Goal: Transaction & Acquisition: Purchase product/service

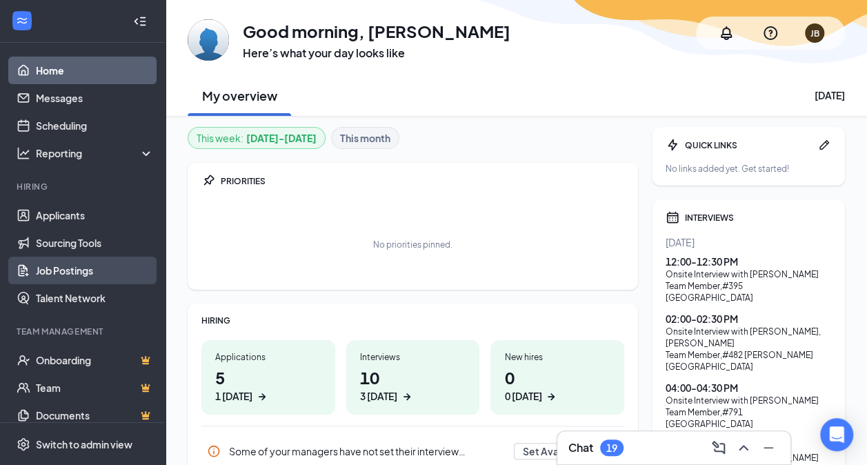
click at [83, 268] on link "Job Postings" at bounding box center [95, 270] width 118 height 28
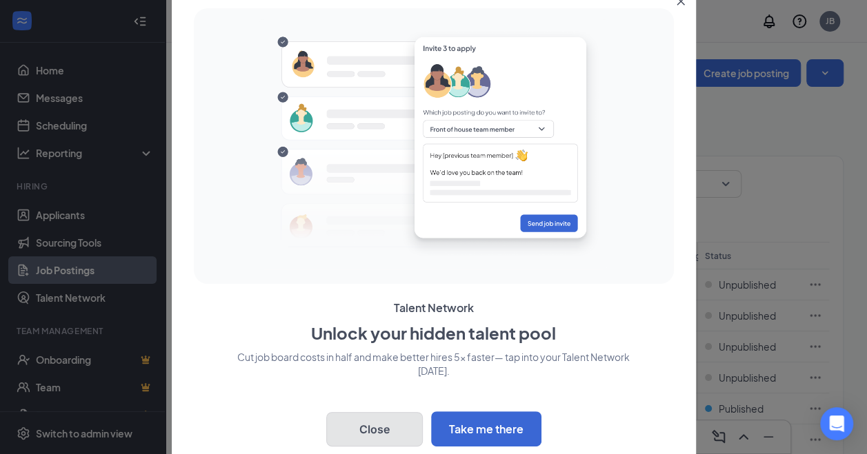
click at [393, 430] on button "Close" at bounding box center [374, 429] width 97 height 34
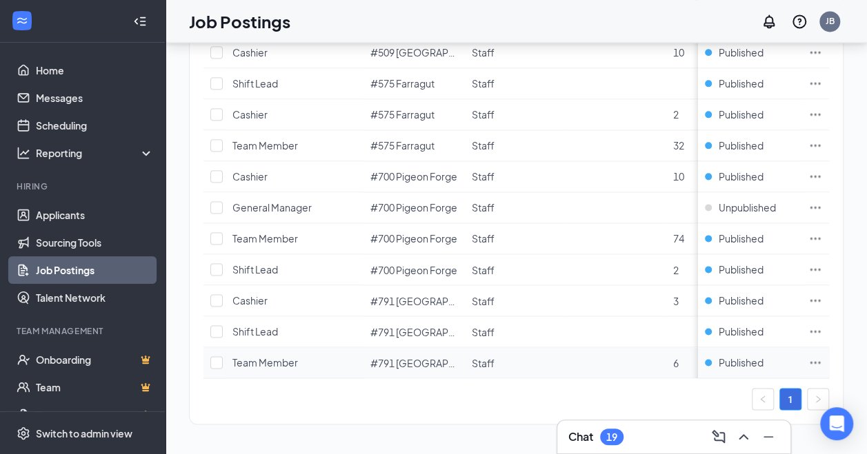
scroll to position [1040, 0]
click at [821, 355] on icon "Ellipses" at bounding box center [815, 362] width 14 height 14
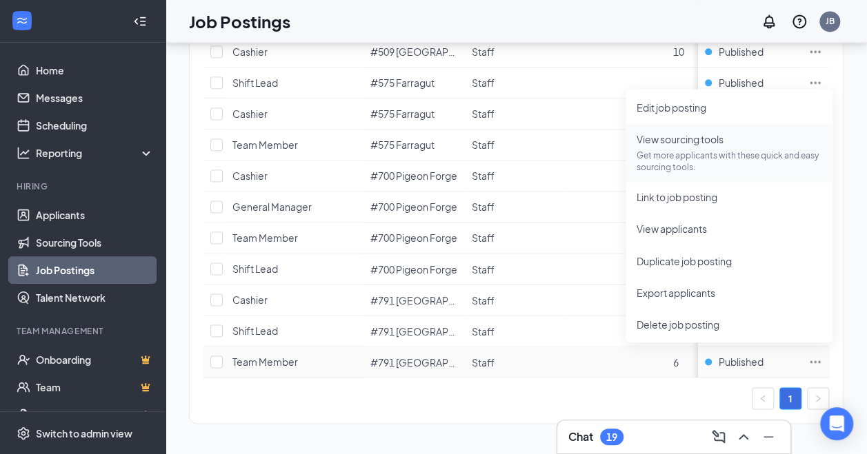
click at [675, 148] on span "View sourcing tools Get more applicants with these quick and easy sourcing tool…" at bounding box center [728, 152] width 185 height 41
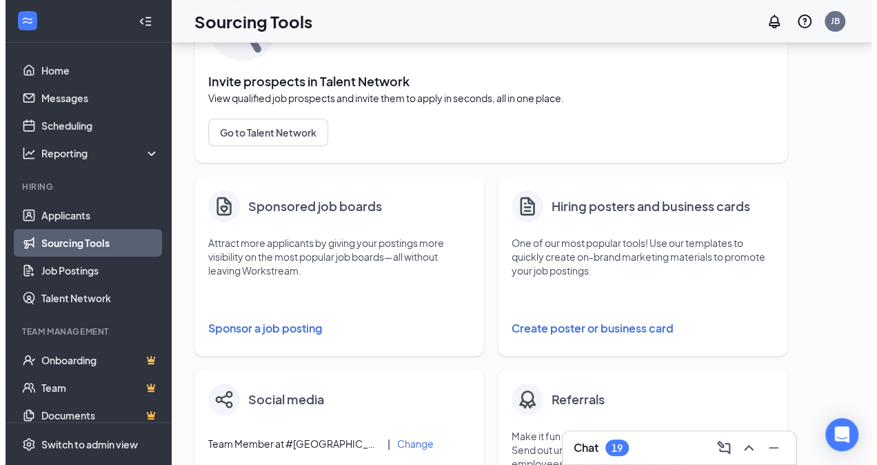
scroll to position [111, 0]
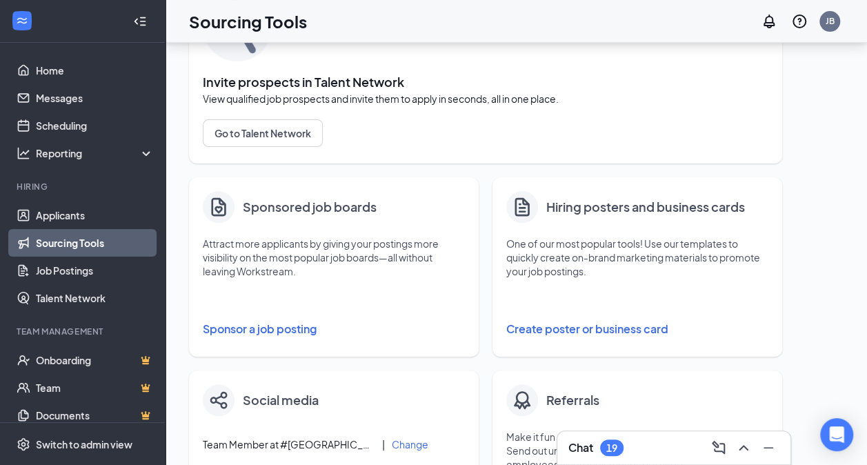
click at [288, 328] on button "Sponsor a job posting" at bounding box center [334, 329] width 262 height 28
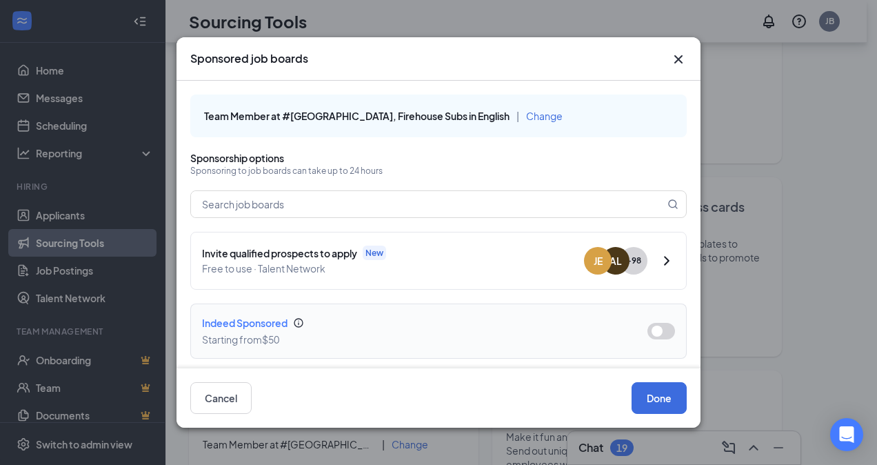
click at [656, 330] on button "button" at bounding box center [661, 331] width 28 height 17
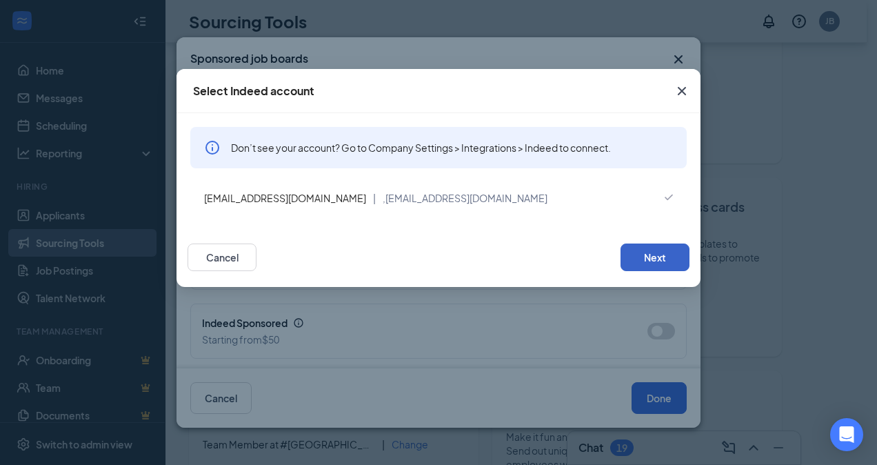
click at [651, 258] on button "Next" at bounding box center [655, 257] width 69 height 28
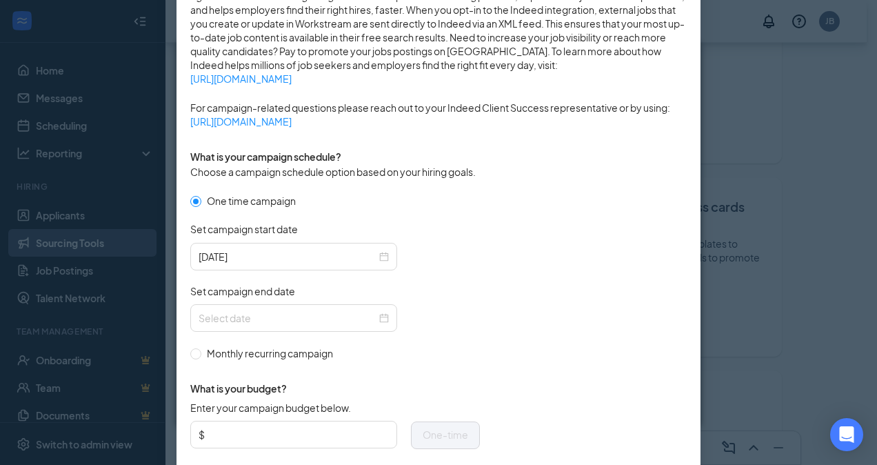
scroll to position [279, 0]
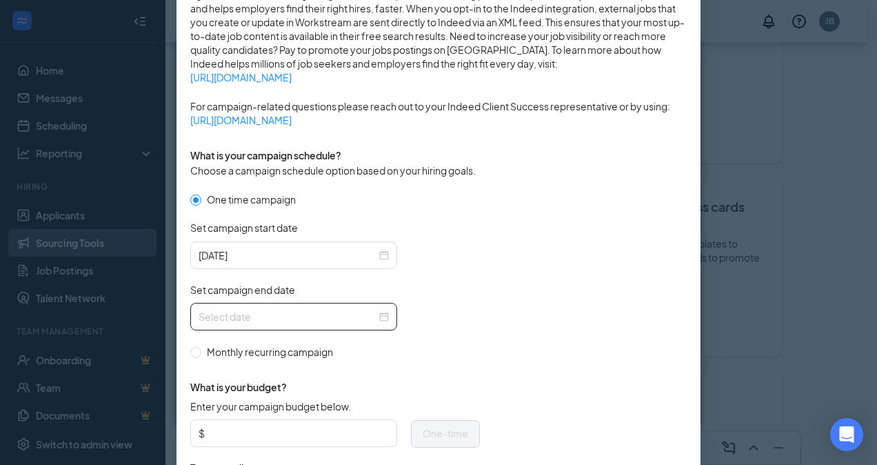
click at [381, 314] on div at bounding box center [294, 316] width 190 height 15
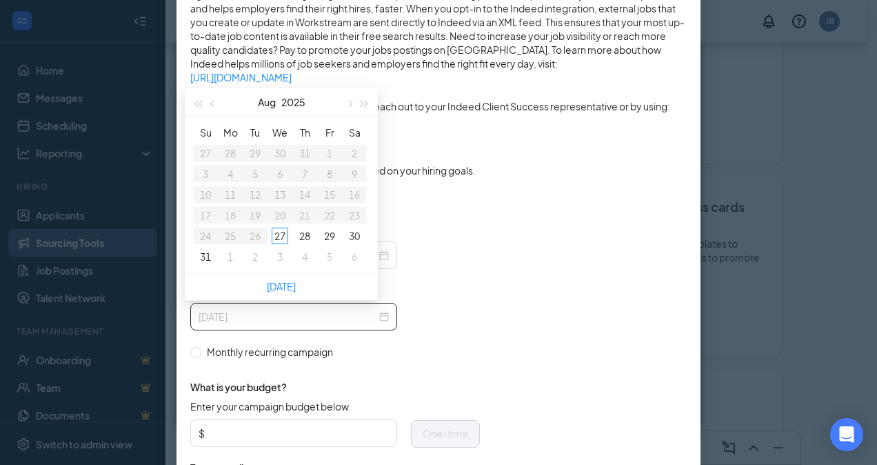
type input "[DATE]"
click at [499, 321] on form "One time campaign Set campaign start date [DATE] Set campaign end date Monthly …" at bounding box center [438, 367] width 496 height 350
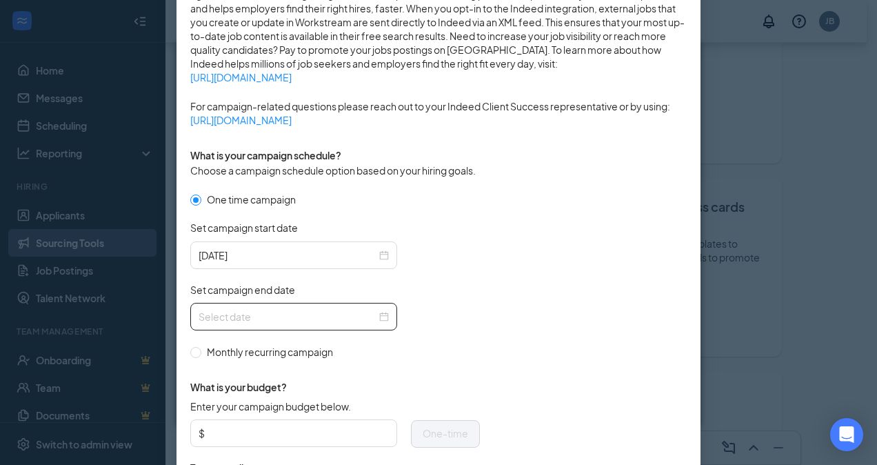
click at [382, 317] on div at bounding box center [294, 316] width 190 height 15
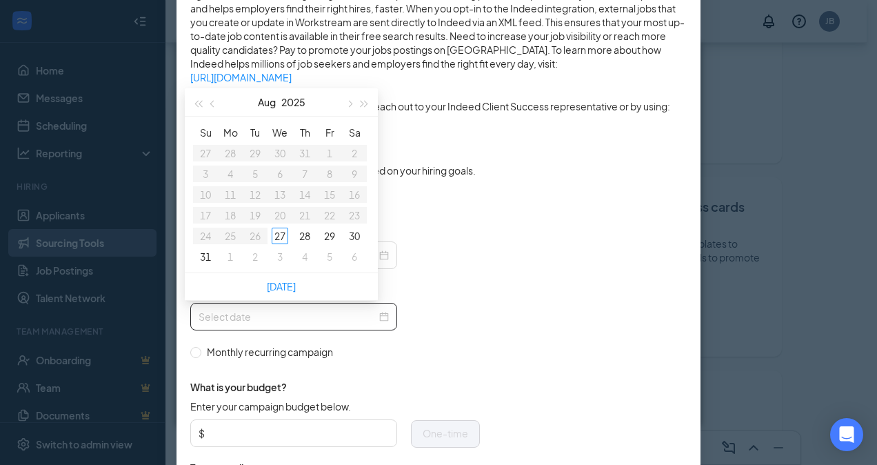
type input "[DATE]"
click at [352, 103] on span "button" at bounding box center [348, 103] width 7 height 7
type input "[DATE]"
click at [352, 217] on div "27" at bounding box center [354, 215] width 17 height 17
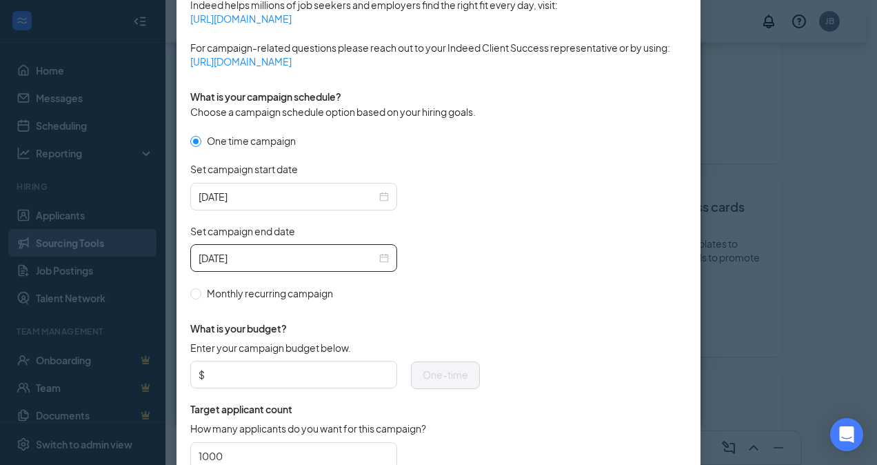
scroll to position [347, 0]
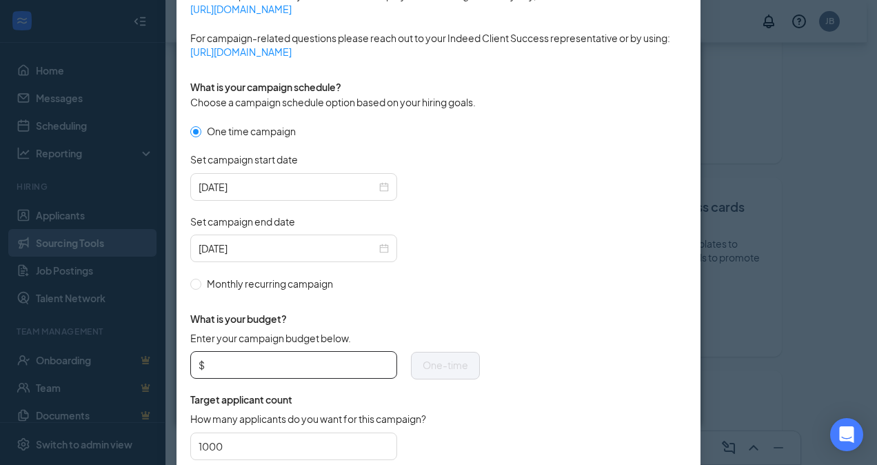
click at [363, 368] on input "Enter your campaign budget below." at bounding box center [298, 364] width 181 height 21
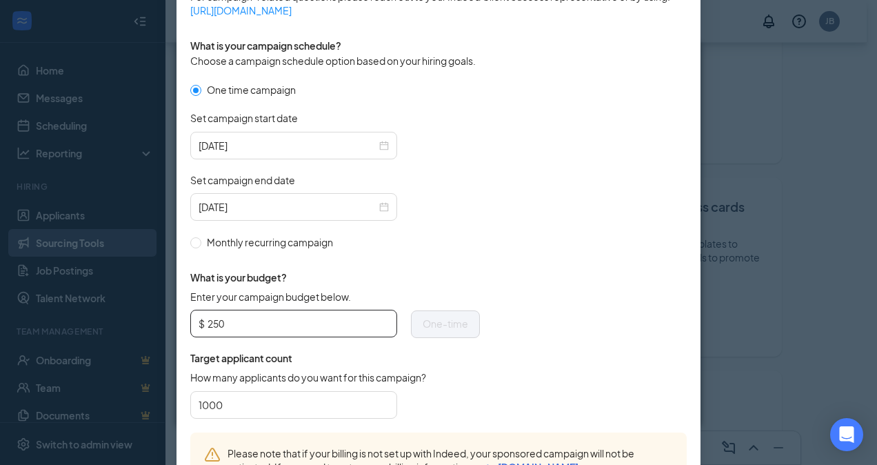
scroll to position [389, 0]
type input "250"
click at [363, 374] on span "How many applicants do you want for this campaign?" at bounding box center [308, 377] width 236 height 14
click at [363, 394] on input "1000" at bounding box center [294, 404] width 190 height 21
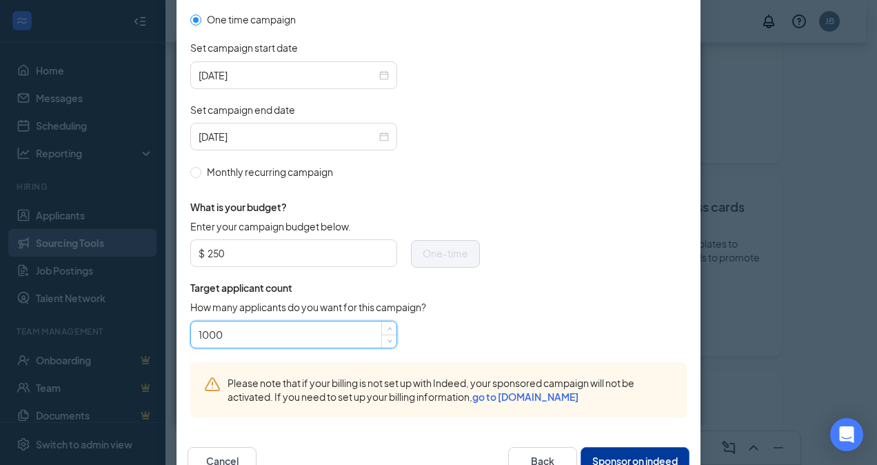
scroll to position [498, 0]
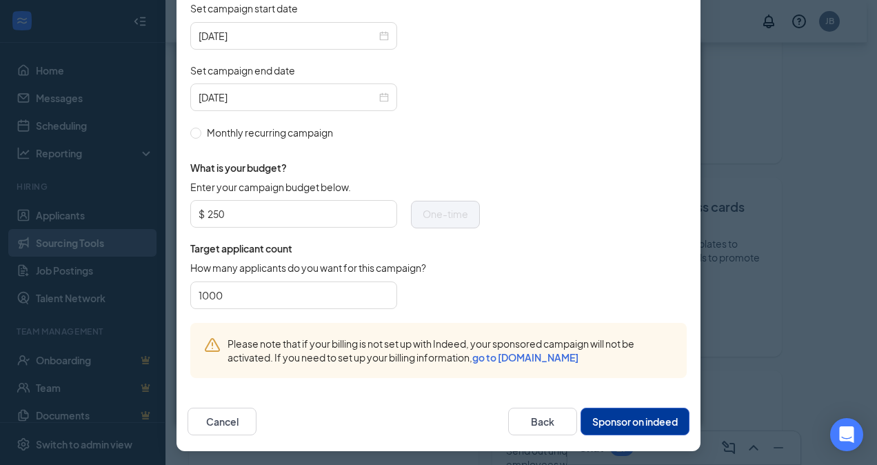
click at [624, 421] on button "Sponsor on indeed" at bounding box center [635, 422] width 109 height 28
click at [617, 421] on button "Sponsor on indeed" at bounding box center [635, 422] width 109 height 28
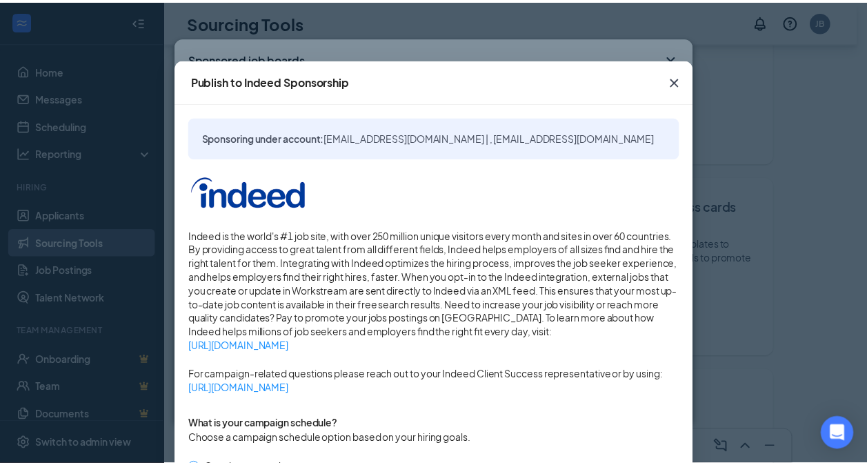
scroll to position [7, 0]
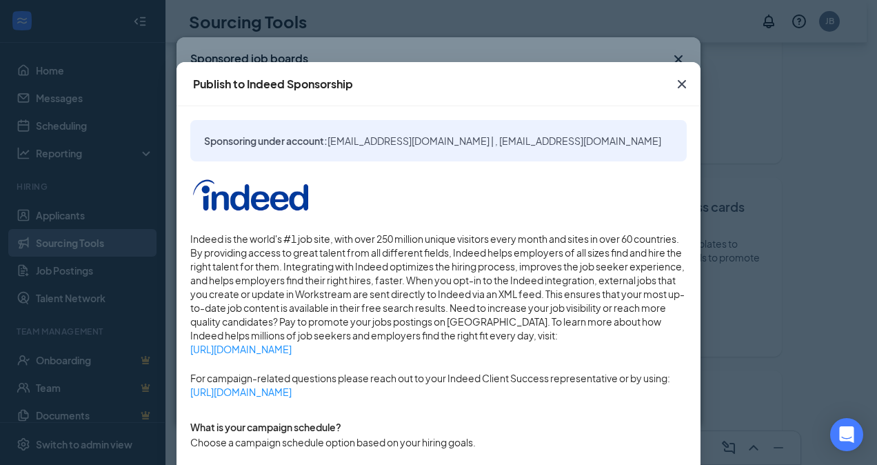
click at [681, 83] on icon "Cross" at bounding box center [682, 84] width 17 height 17
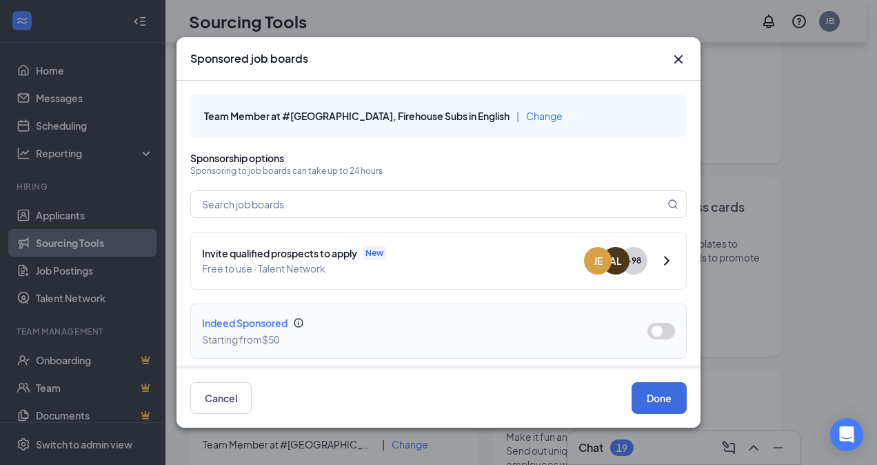
click at [653, 323] on button "button" at bounding box center [661, 331] width 28 height 17
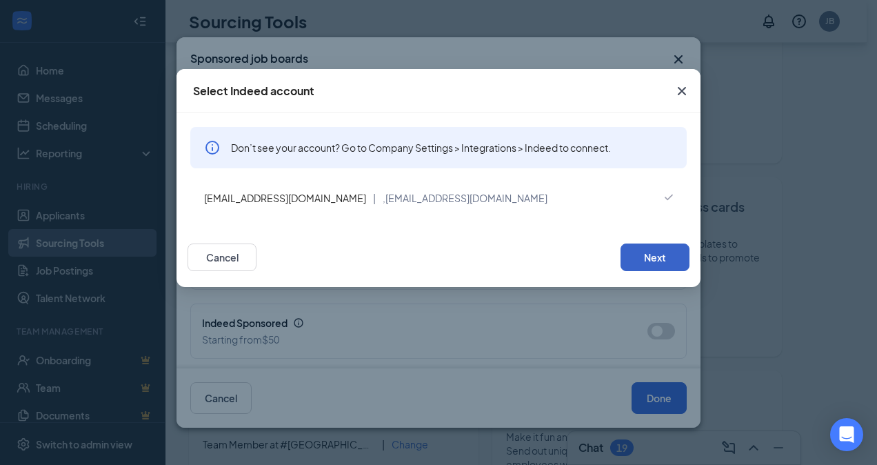
click at [661, 259] on button "Next" at bounding box center [655, 257] width 69 height 28
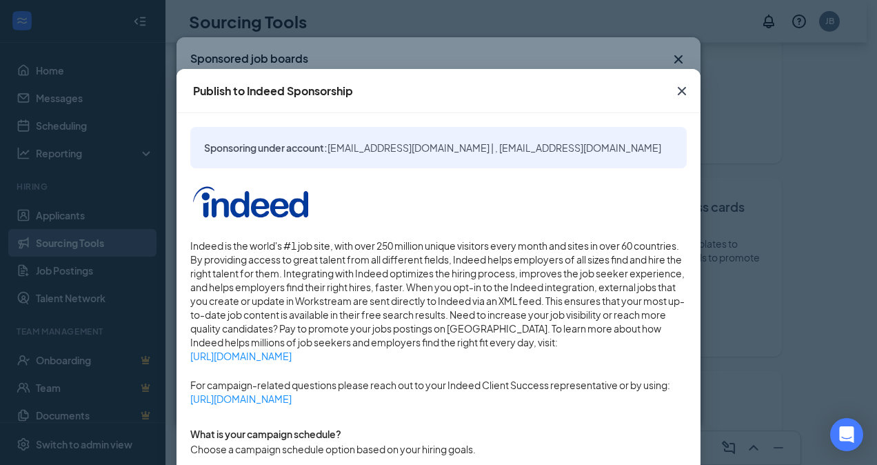
click at [683, 92] on icon "Cross" at bounding box center [682, 91] width 17 height 17
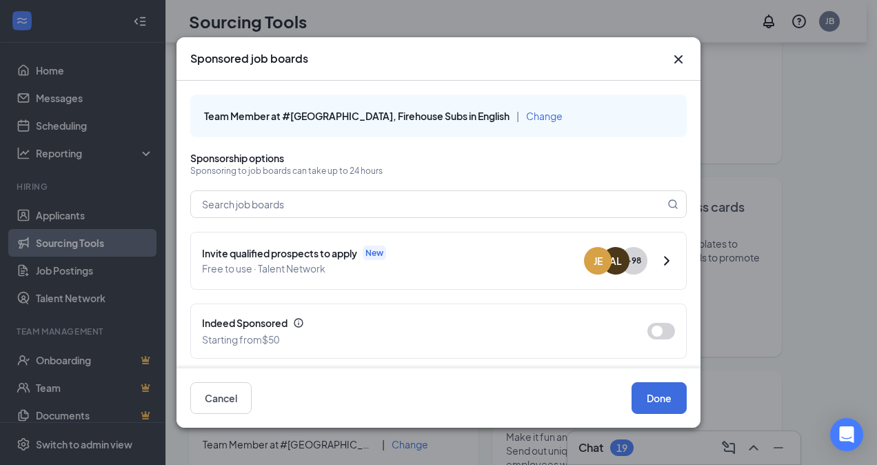
click at [680, 58] on icon "Cross" at bounding box center [678, 59] width 17 height 17
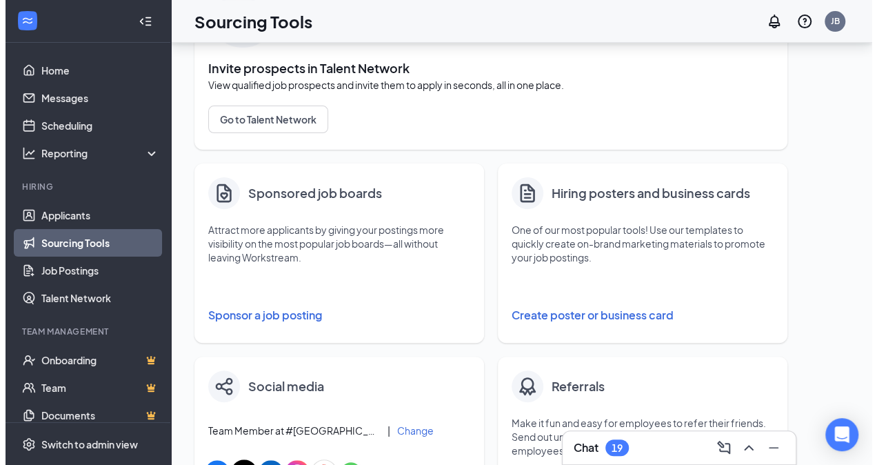
scroll to position [124, 0]
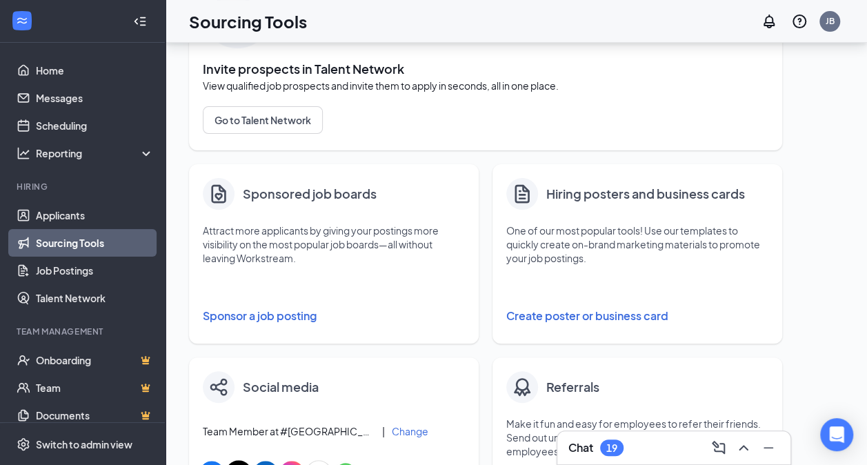
click at [273, 314] on button "Sponsor a job posting" at bounding box center [334, 316] width 262 height 28
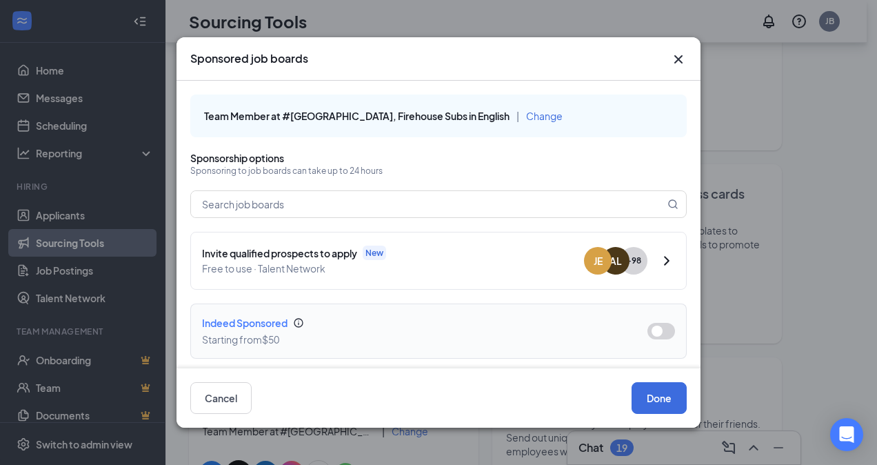
click at [658, 325] on button "button" at bounding box center [661, 331] width 28 height 17
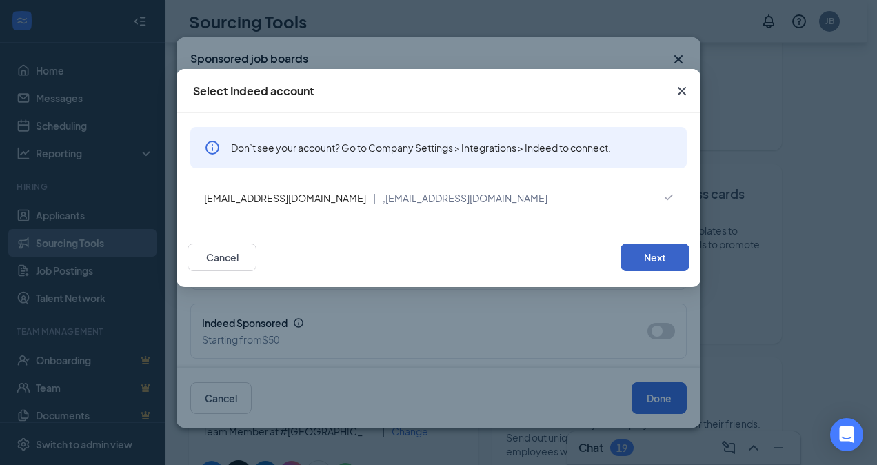
click at [655, 262] on button "Next" at bounding box center [655, 257] width 69 height 28
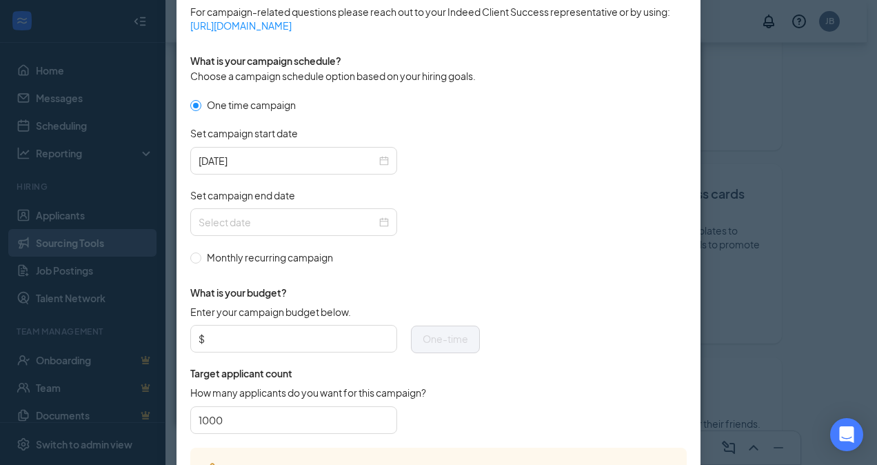
scroll to position [374, 0]
click at [376, 215] on div at bounding box center [294, 220] width 190 height 15
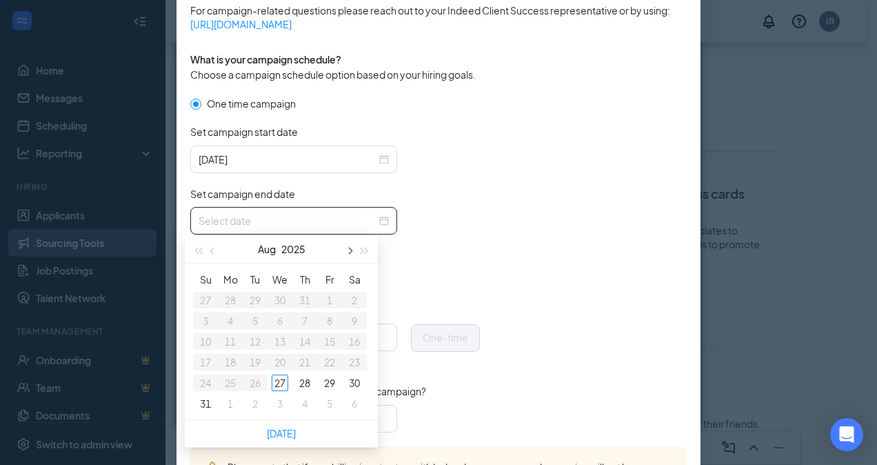
click at [349, 248] on span "button" at bounding box center [348, 251] width 7 height 7
type input "[DATE]"
click at [352, 363] on div "27" at bounding box center [354, 362] width 17 height 17
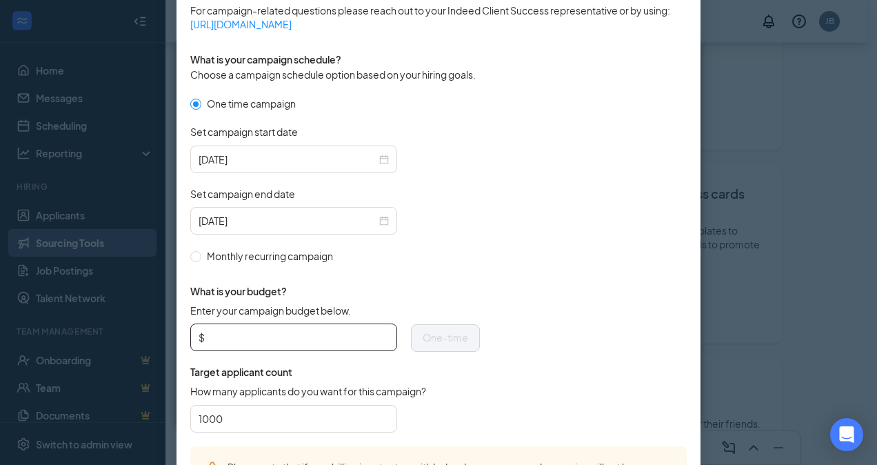
click at [337, 343] on input "Enter your campaign budget below." at bounding box center [298, 337] width 181 height 21
type input "250"
click at [425, 399] on div "How many applicants do you want for this campaign?" at bounding box center [335, 394] width 290 height 20
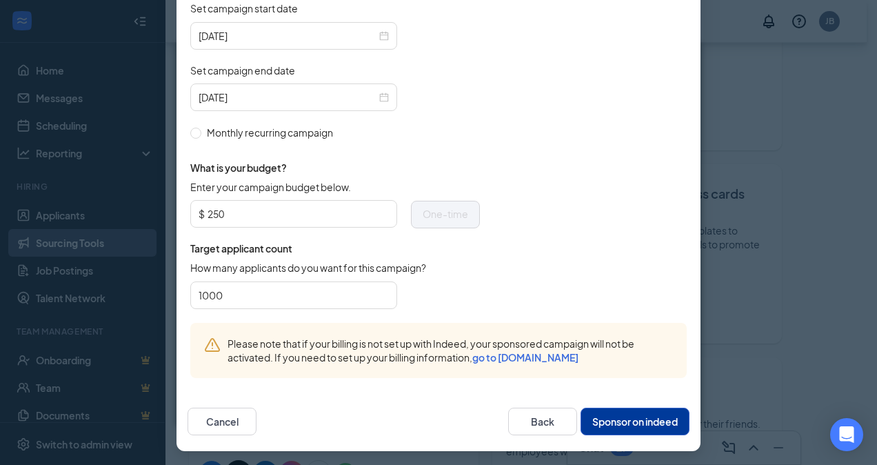
click at [631, 415] on button "Sponsor on indeed" at bounding box center [635, 422] width 109 height 28
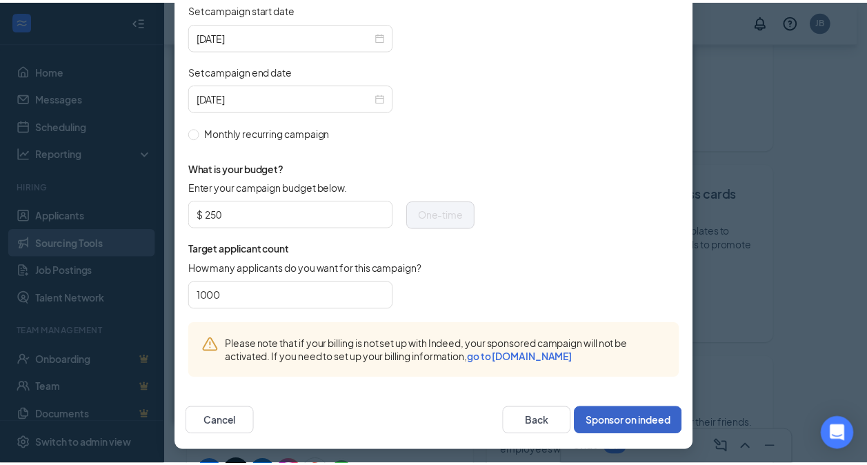
scroll to position [494, 0]
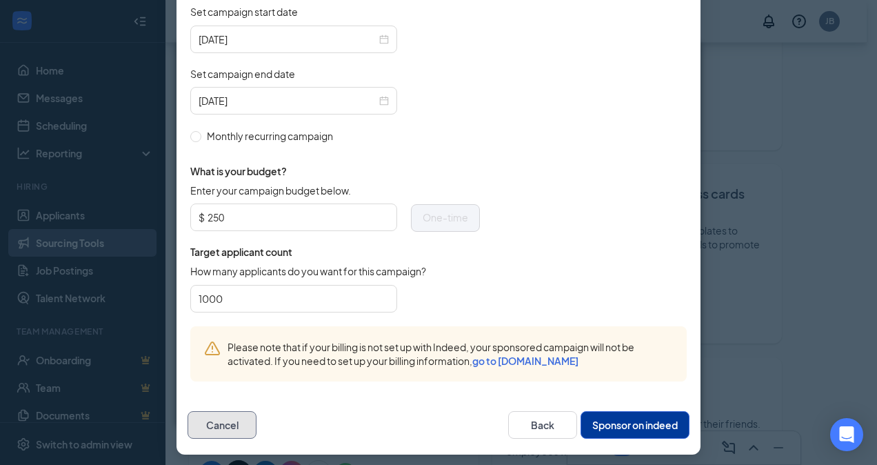
click at [213, 426] on button "Cancel" at bounding box center [222, 425] width 69 height 28
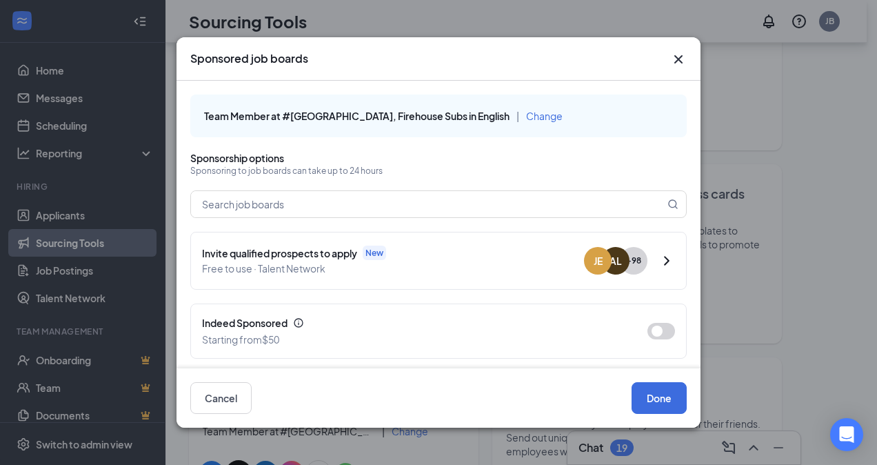
click at [684, 54] on icon "Cross" at bounding box center [678, 59] width 17 height 17
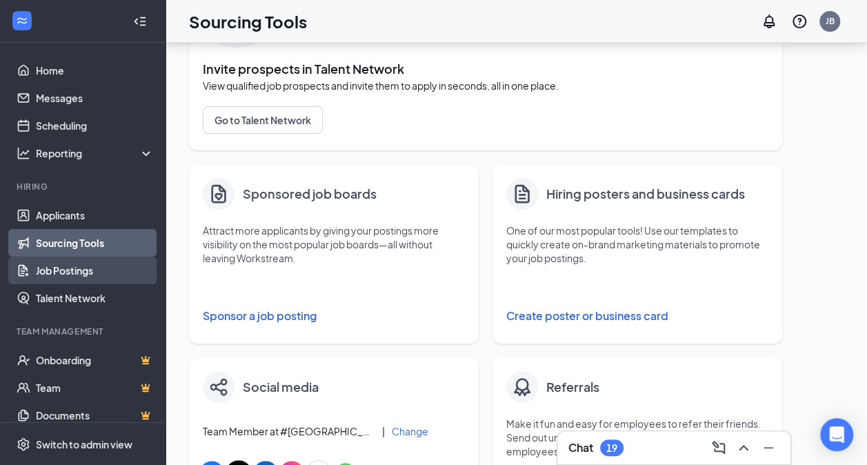
click at [83, 268] on link "Job Postings" at bounding box center [95, 270] width 118 height 28
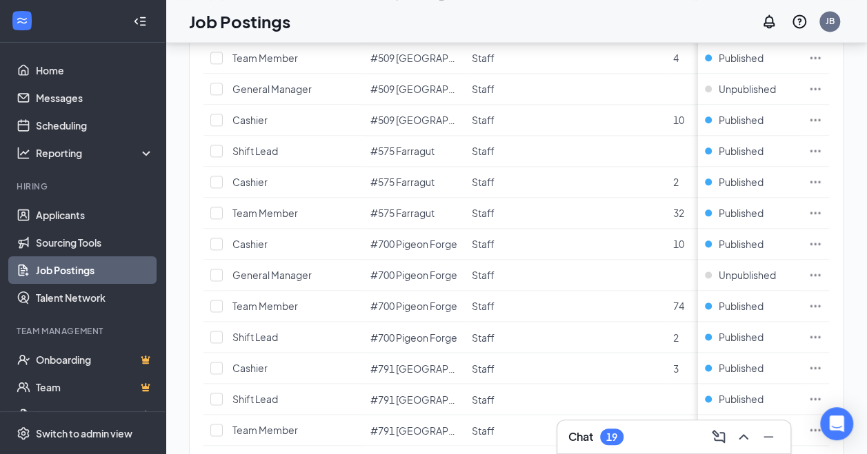
scroll to position [1040, 0]
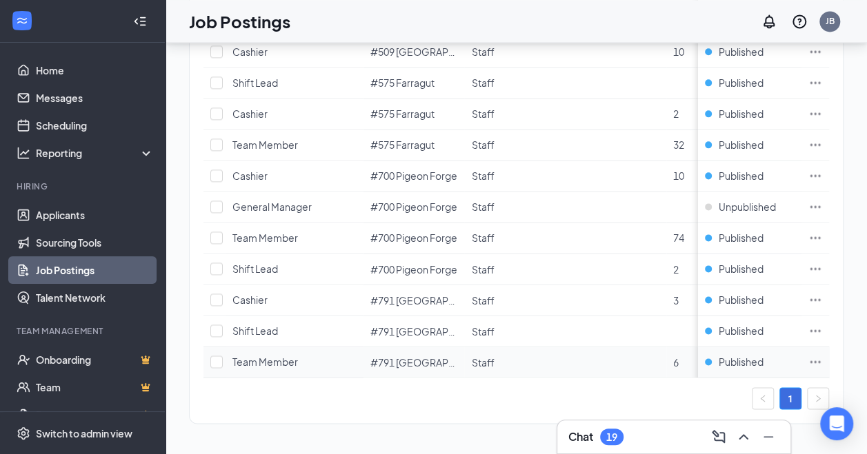
click at [822, 355] on icon "Ellipses" at bounding box center [815, 362] width 14 height 14
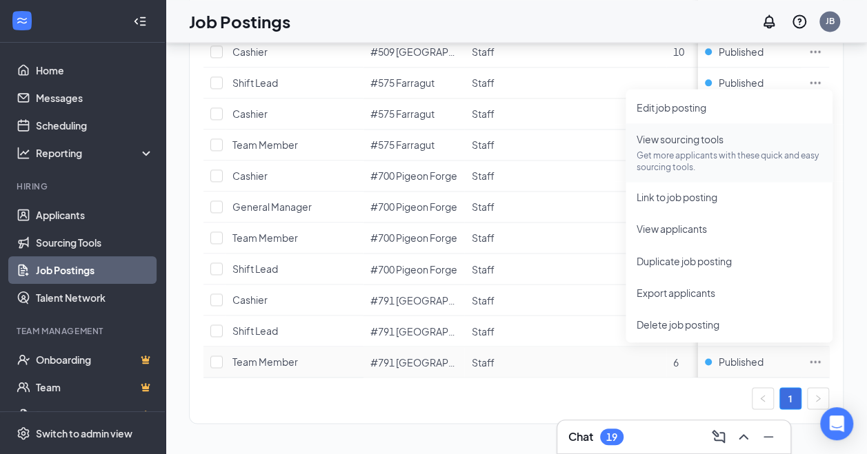
click at [701, 152] on p "Get more applicants with these quick and easy sourcing tools." at bounding box center [728, 161] width 185 height 23
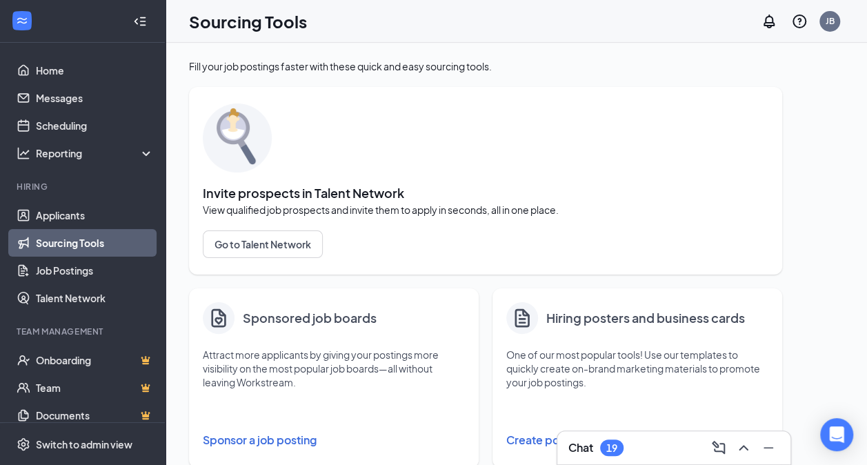
click at [263, 436] on button "Sponsor a job posting" at bounding box center [334, 440] width 262 height 28
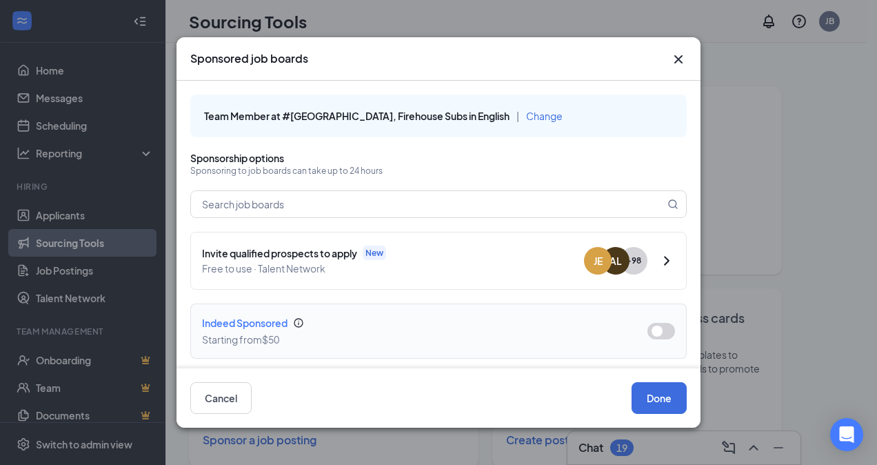
click at [470, 343] on div "Starting from $50" at bounding box center [413, 339] width 423 height 15
click at [651, 328] on button "button" at bounding box center [661, 331] width 28 height 17
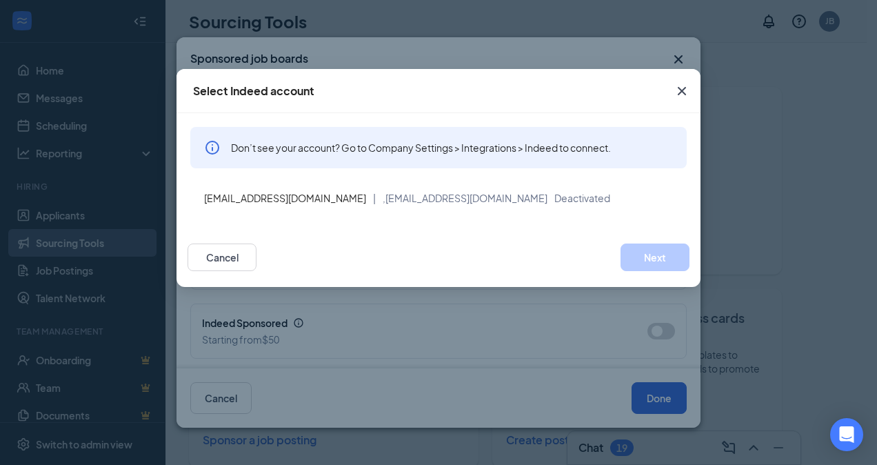
click at [657, 327] on div "Select Indeed account Don’t see your account? Go to Company Settings > Integrat…" at bounding box center [438, 232] width 877 height 465
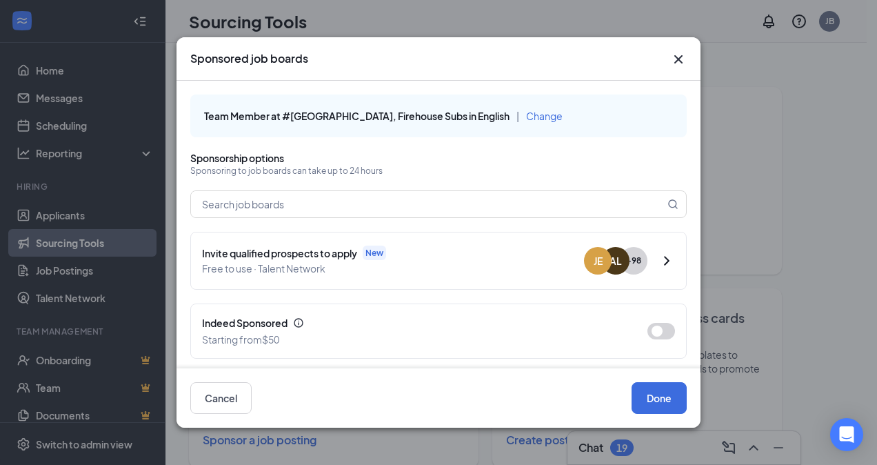
click at [657, 327] on button "button" at bounding box center [661, 331] width 28 height 17
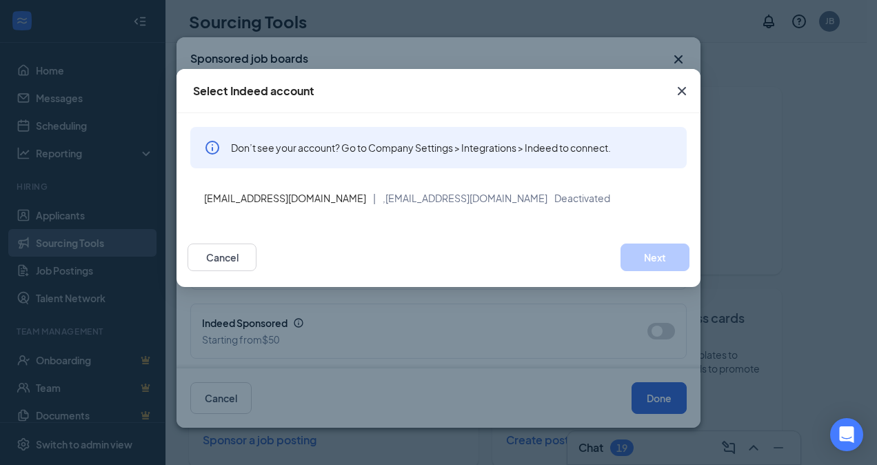
click at [685, 97] on icon "Cross" at bounding box center [682, 91] width 17 height 17
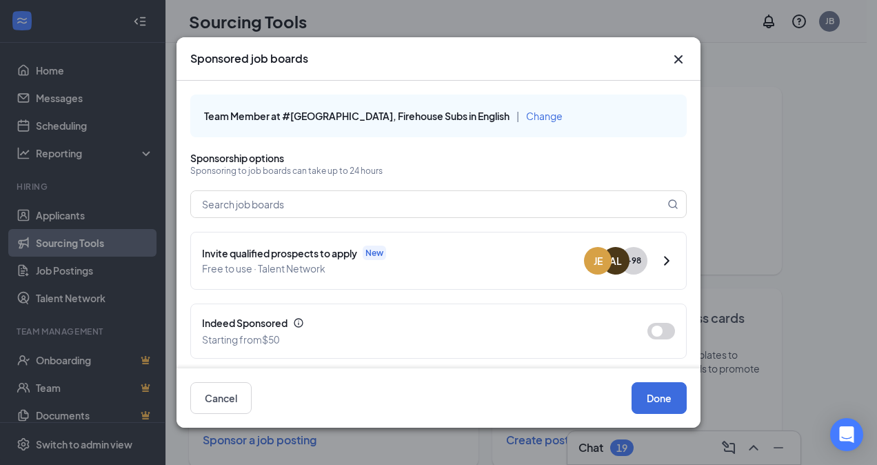
click at [674, 65] on icon "Cross" at bounding box center [678, 59] width 17 height 17
